Goal: Navigation & Orientation: Find specific page/section

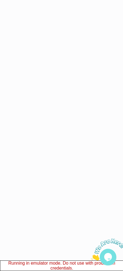
click at [91, 257] on icon "Fechar" at bounding box center [91, 259] width 0 height 5
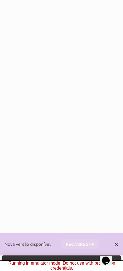
click at [0, 0] on slot "Recarregar" at bounding box center [0, 0] width 0 height 0
